Goal: Transaction & Acquisition: Purchase product/service

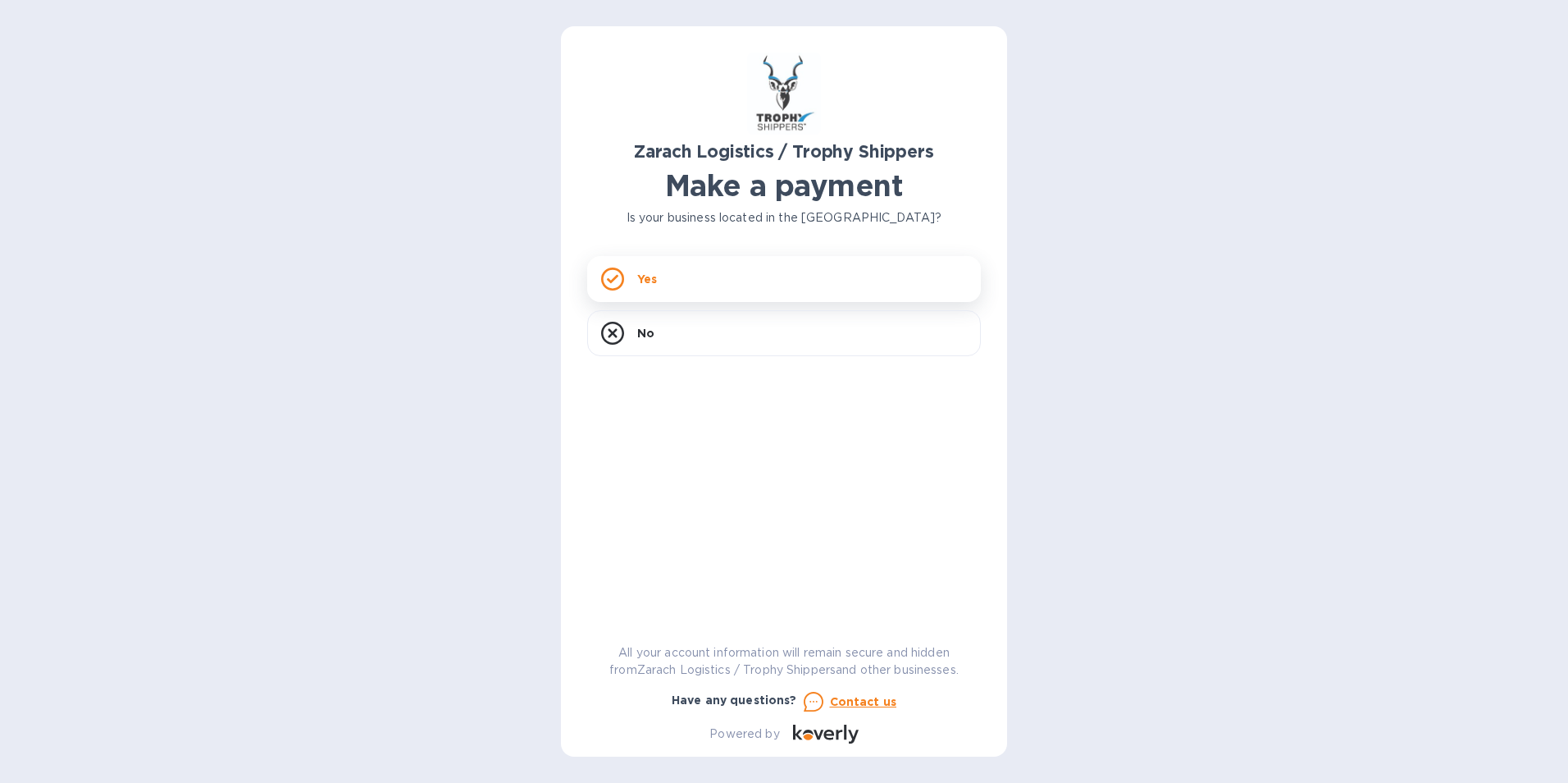
click at [688, 274] on div "Yes" at bounding box center [784, 279] width 394 height 46
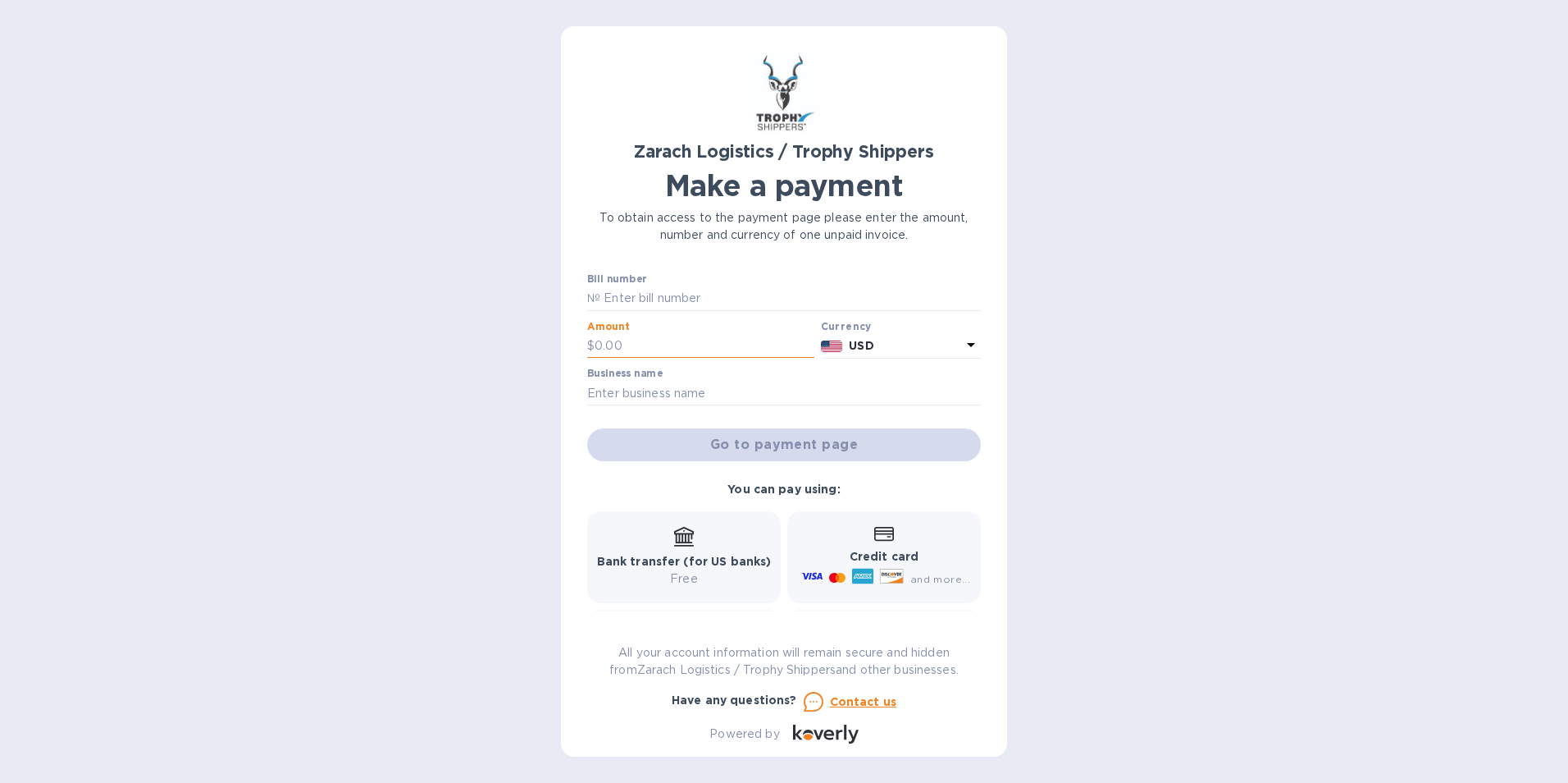
click at [658, 346] on input "text" at bounding box center [704, 346] width 219 height 24
type input "697"
click at [609, 392] on input "text" at bounding box center [784, 393] width 394 height 24
type input "j"
type input "[PERSON_NAME]"
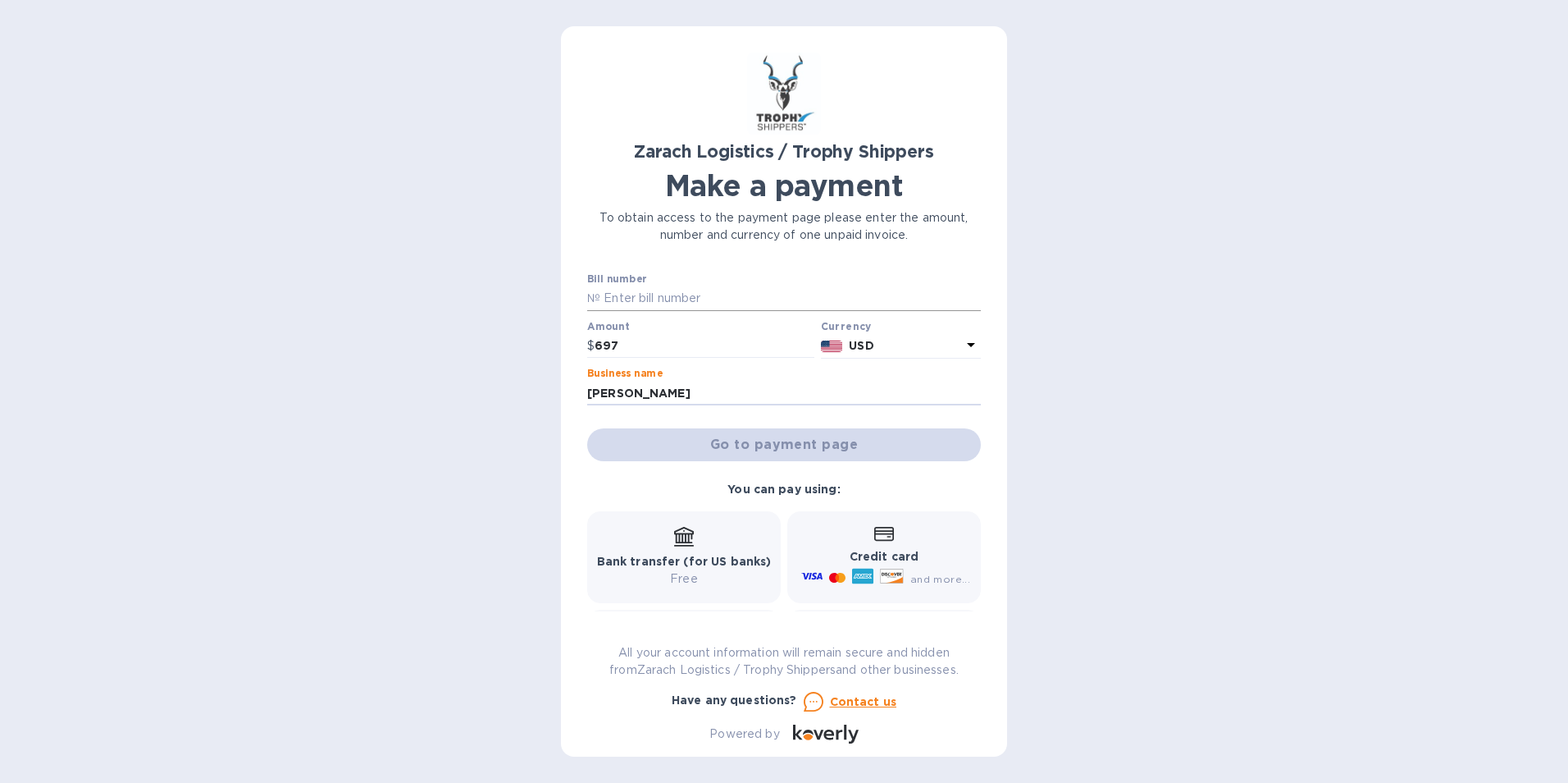
click at [631, 303] on input "text" at bounding box center [791, 299] width 380 height 24
type input "V"
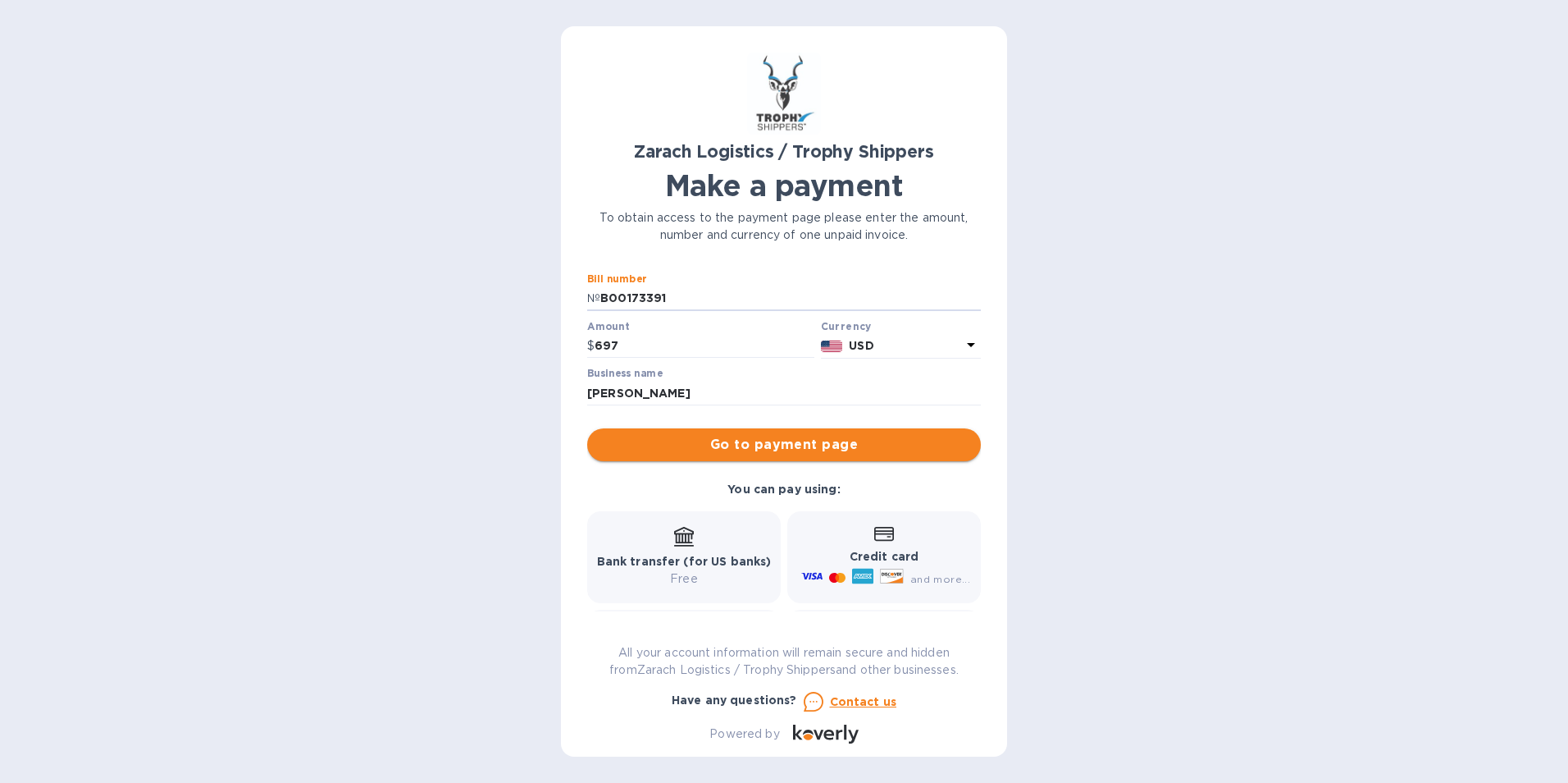
type input "B00173391"
click at [764, 446] on span "Go to payment page" at bounding box center [784, 444] width 367 height 20
